Goal: Task Accomplishment & Management: Complete application form

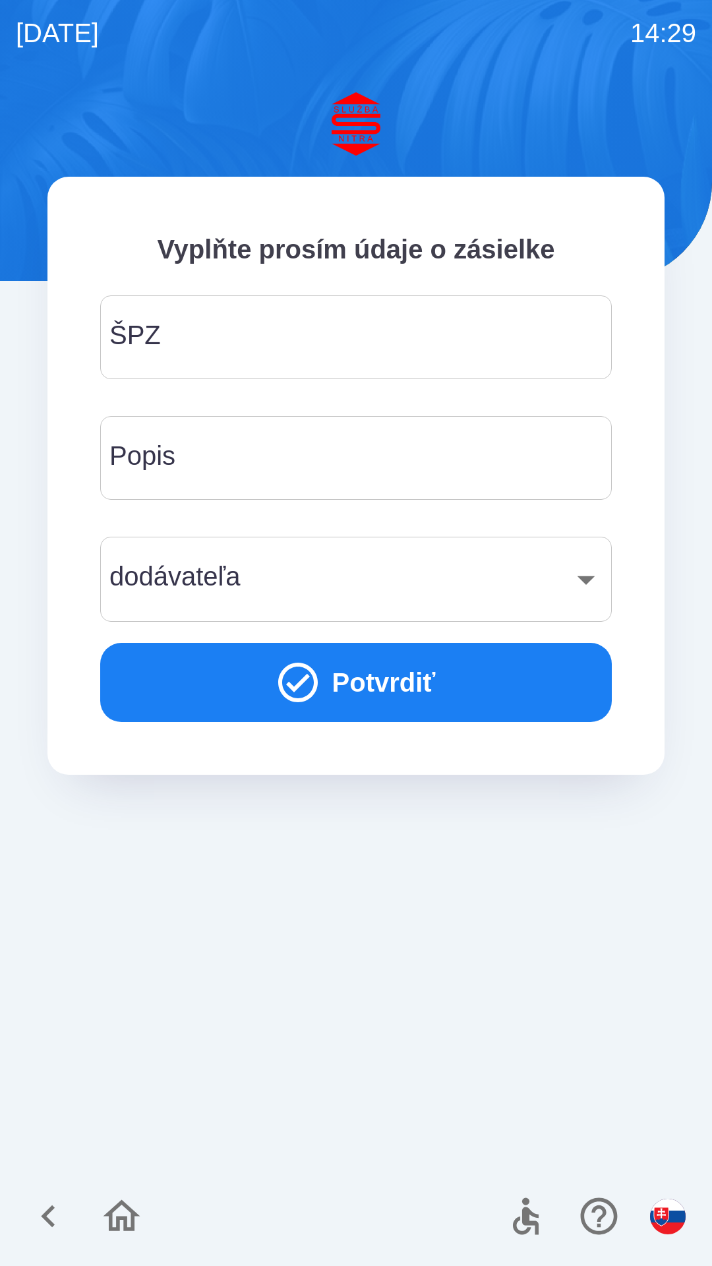
click at [182, 330] on input "ŠPZ" at bounding box center [356, 337] width 480 height 52
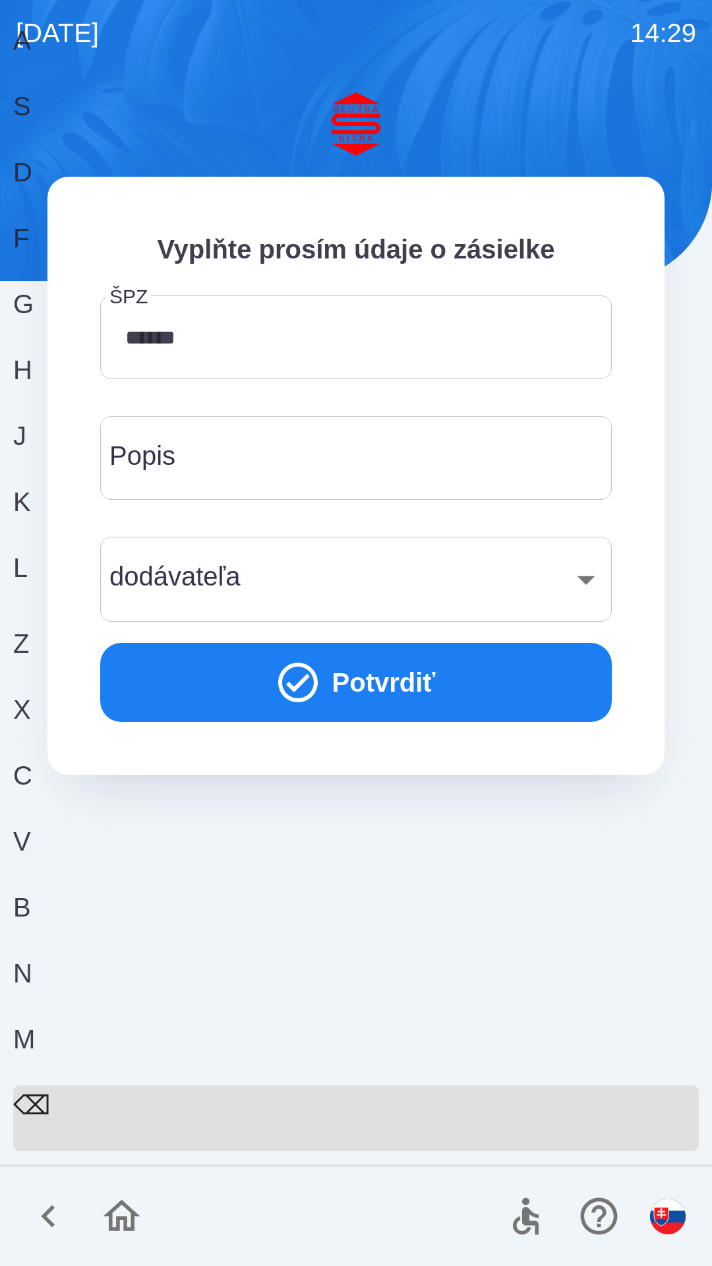
click at [595, 548] on div "K" at bounding box center [351, 515] width 676 height 66
click at [632, 1104] on div "⌫" at bounding box center [356, 1118] width 686 height 66
type input "*******"
click at [175, 468] on div "Popis Popis" at bounding box center [356, 458] width 512 height 84
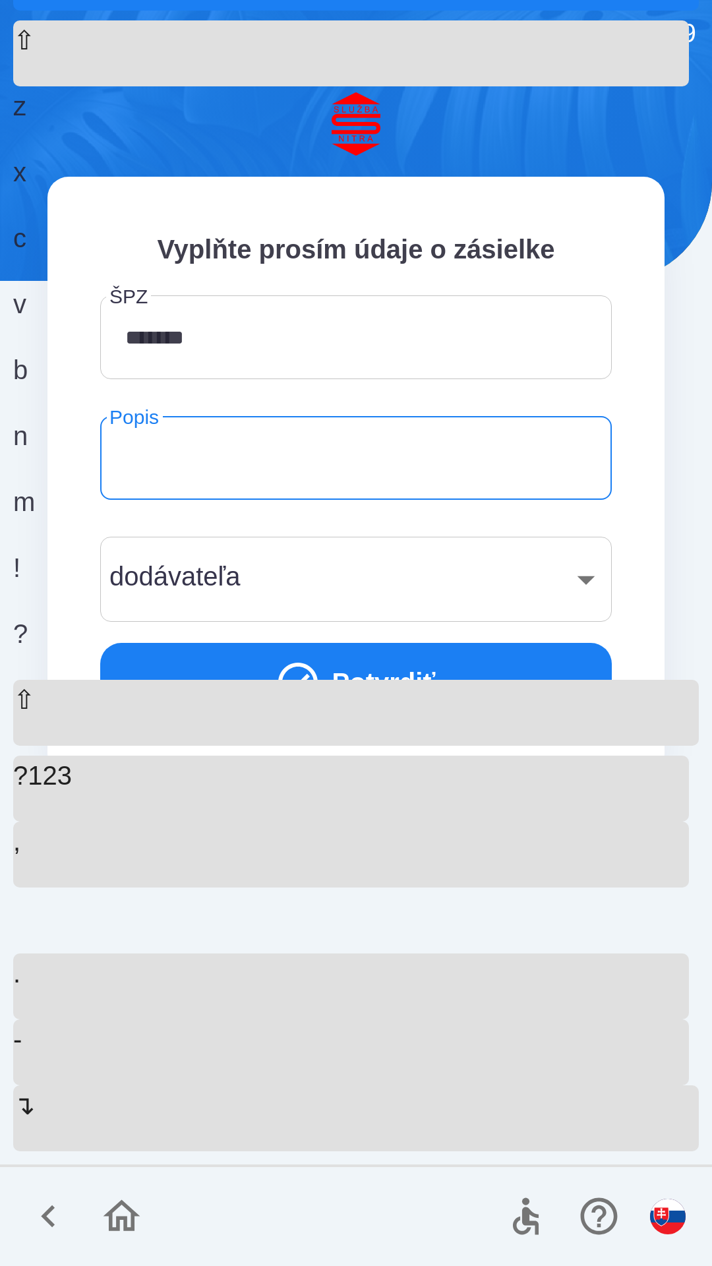
click at [178, 579] on div "​" at bounding box center [356, 578] width 480 height 53
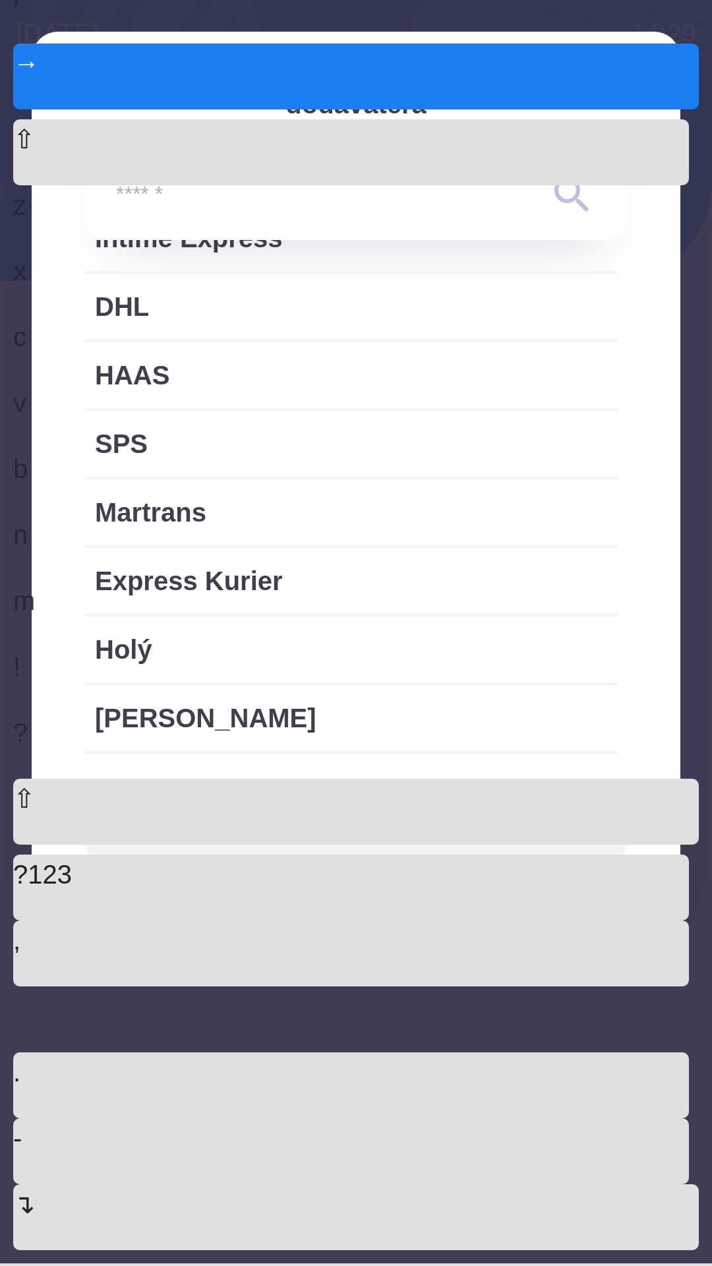
scroll to position [547, 0]
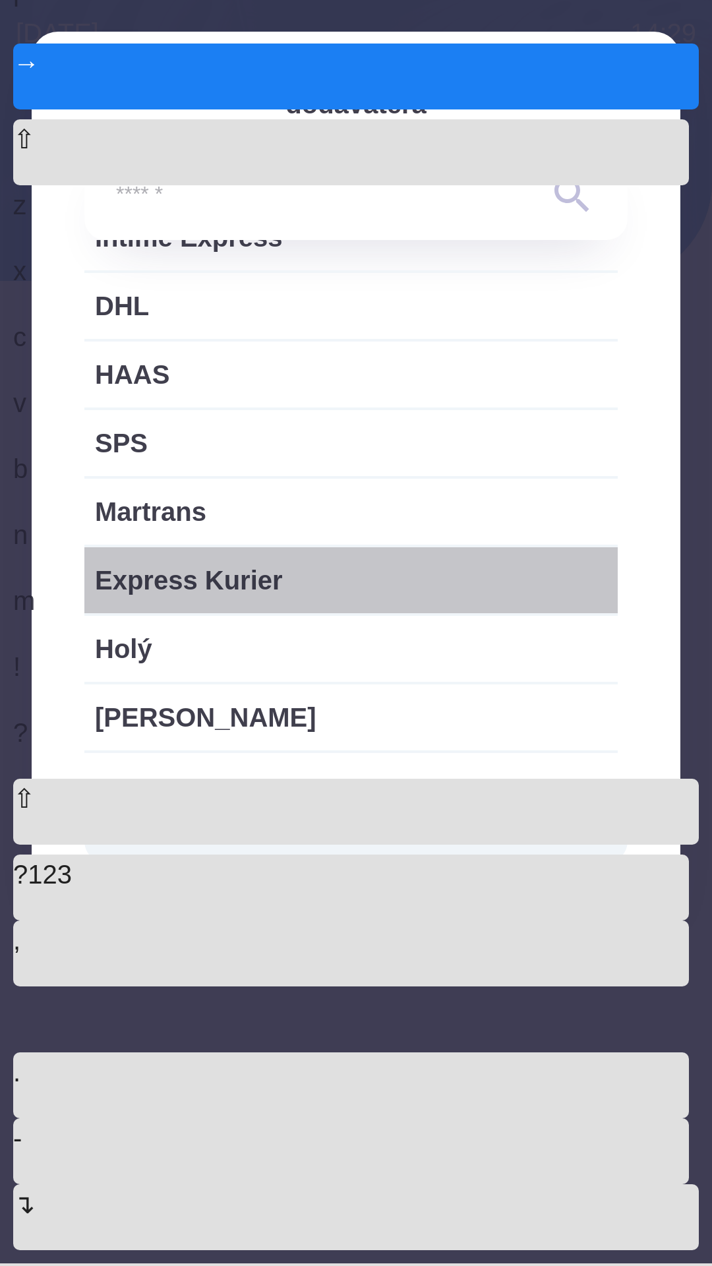
click at [169, 577] on span "Express Kurier" at bounding box center [351, 580] width 512 height 40
type input "***"
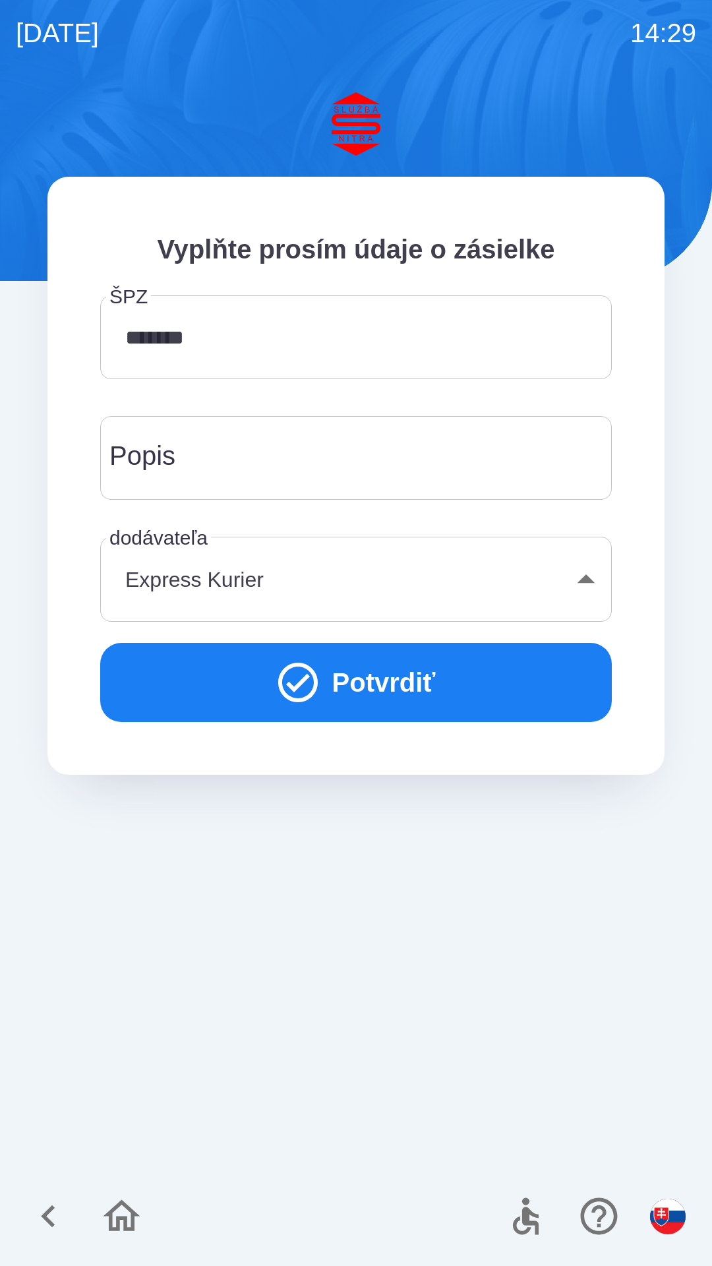
click at [270, 695] on button "Potvrdiť" at bounding box center [356, 682] width 512 height 79
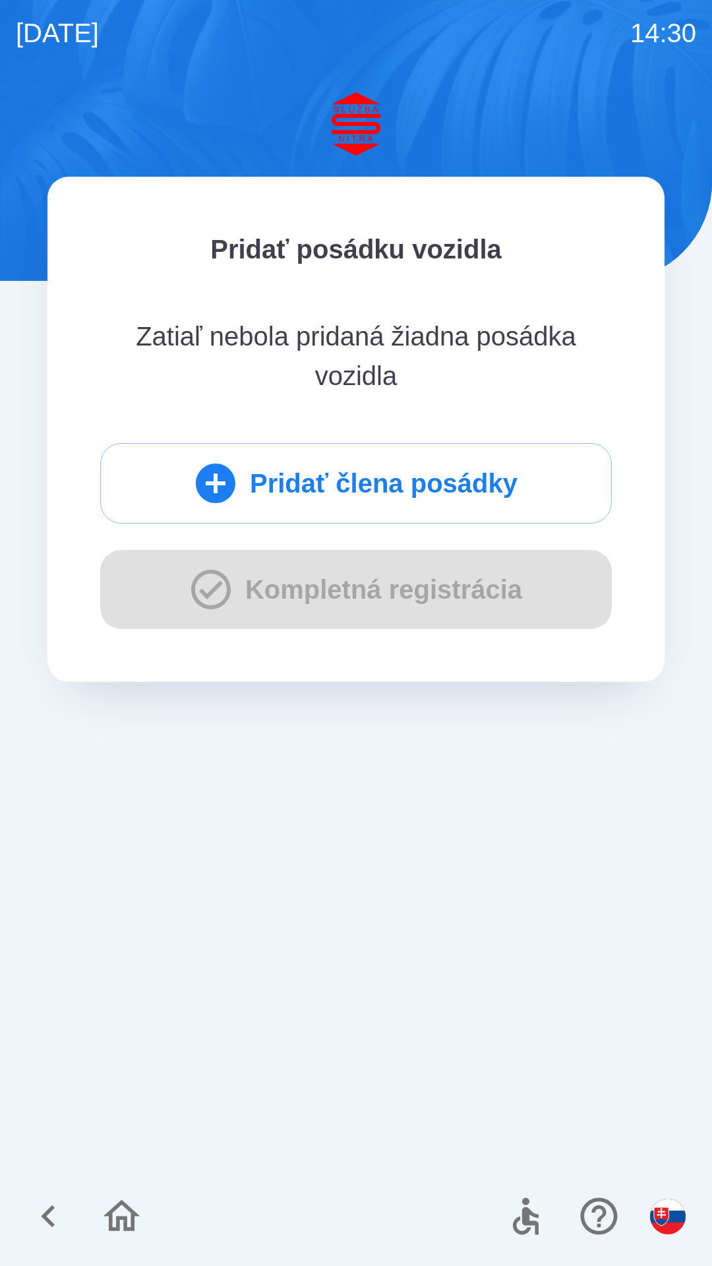
click at [249, 499] on button "Pridať člena posádky" at bounding box center [356, 483] width 512 height 80
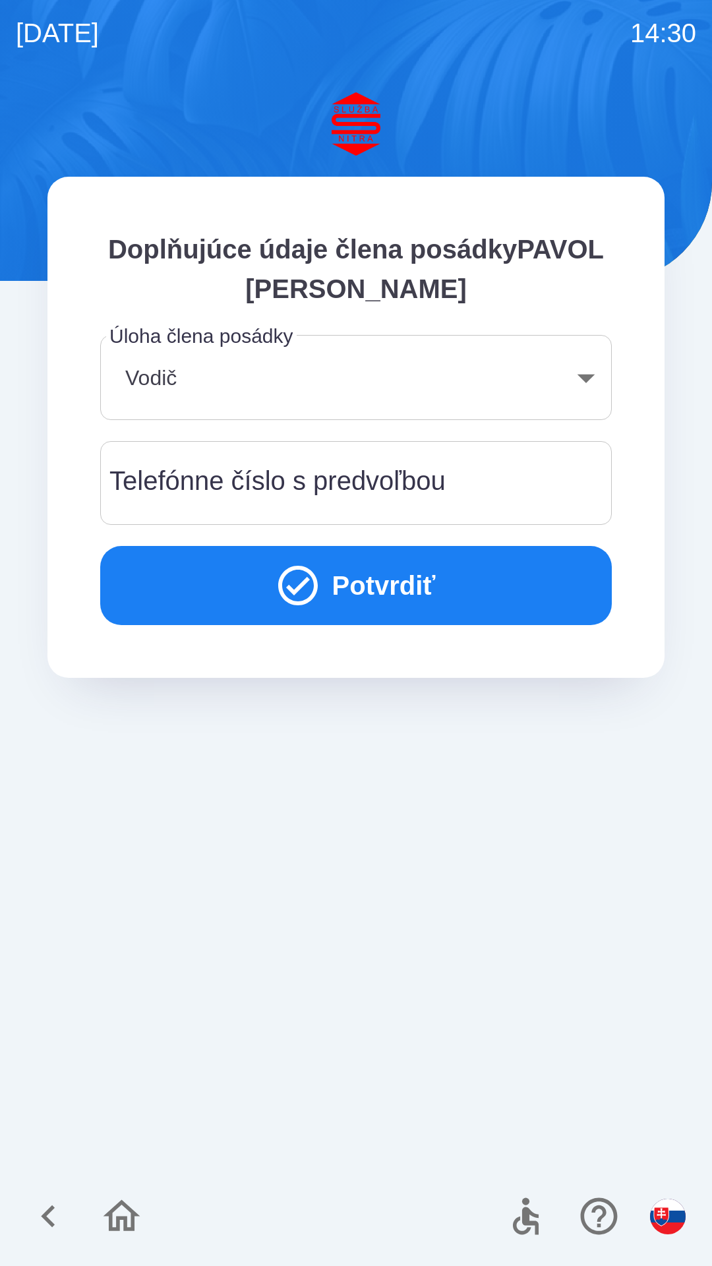
click at [318, 579] on button "Potvrdiť" at bounding box center [356, 585] width 512 height 79
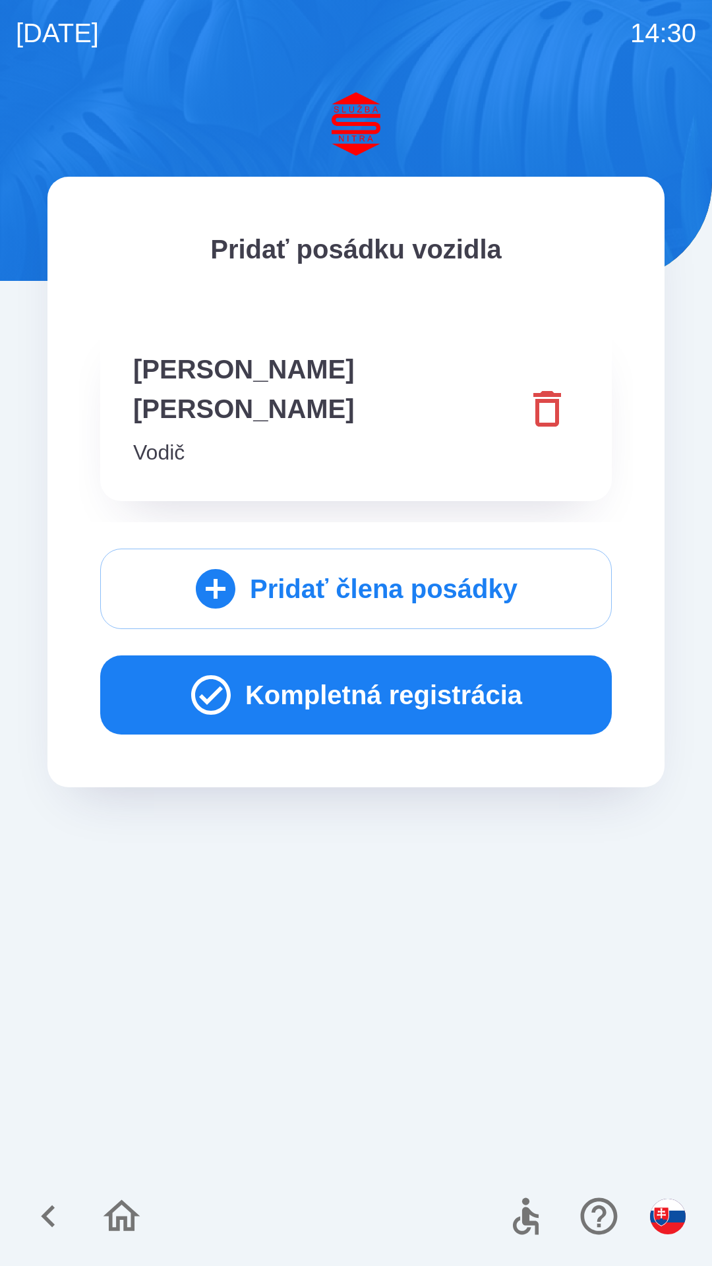
click at [367, 667] on button "Kompletná registrácia" at bounding box center [356, 694] width 512 height 79
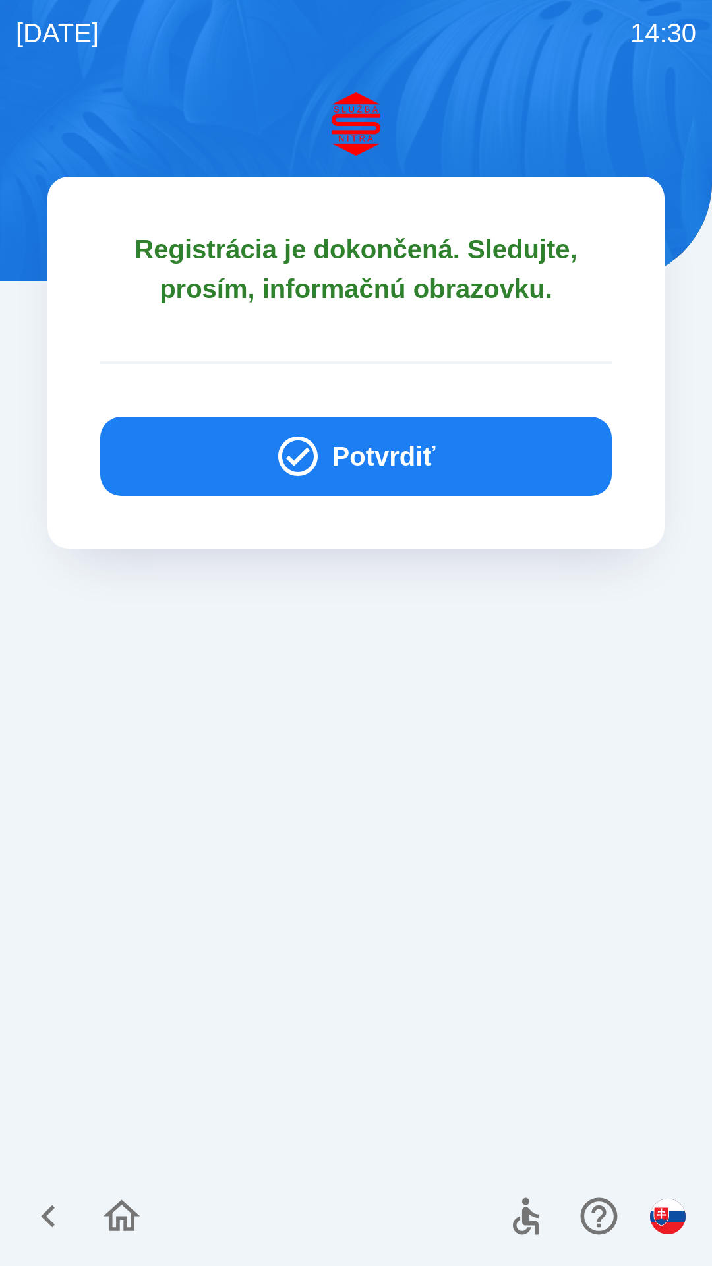
click at [290, 474] on icon "button" at bounding box center [298, 456] width 40 height 40
